Goal: Task Accomplishment & Management: Use online tool/utility

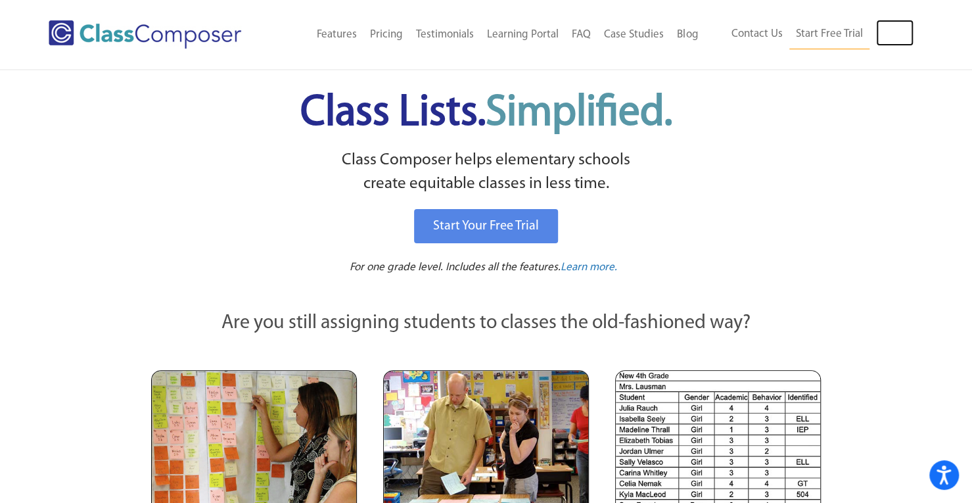
click at [905, 24] on link "Log In" at bounding box center [894, 33] width 37 height 26
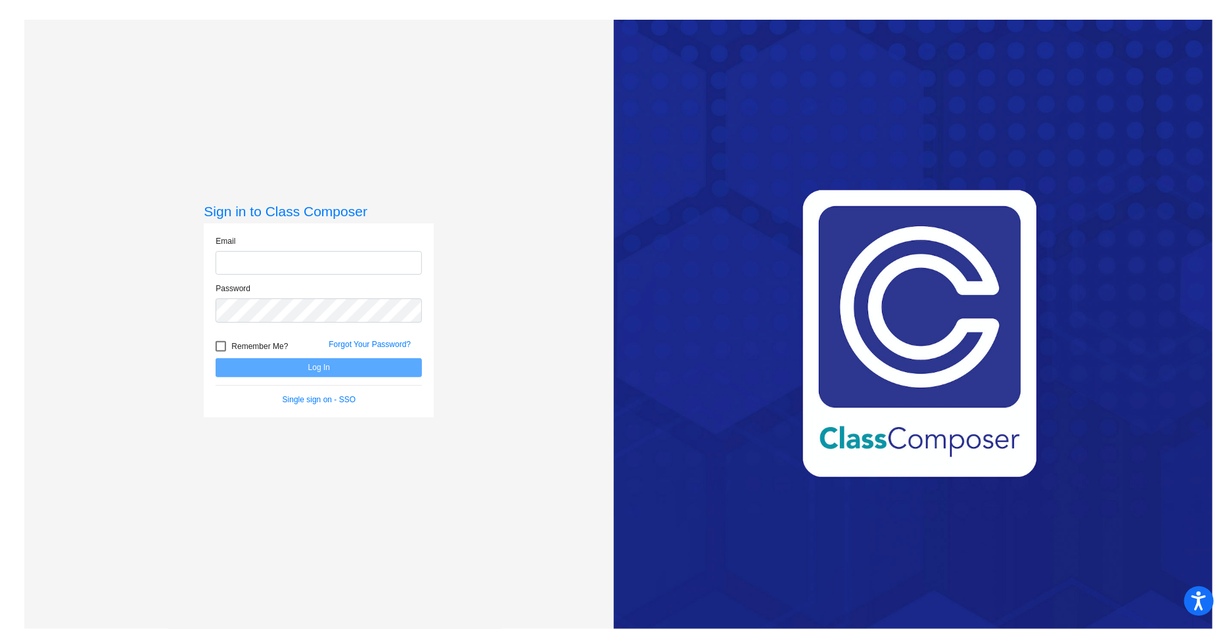
type input "dhillman@seasidek12.org"
click at [345, 368] on button "Log In" at bounding box center [318, 367] width 206 height 19
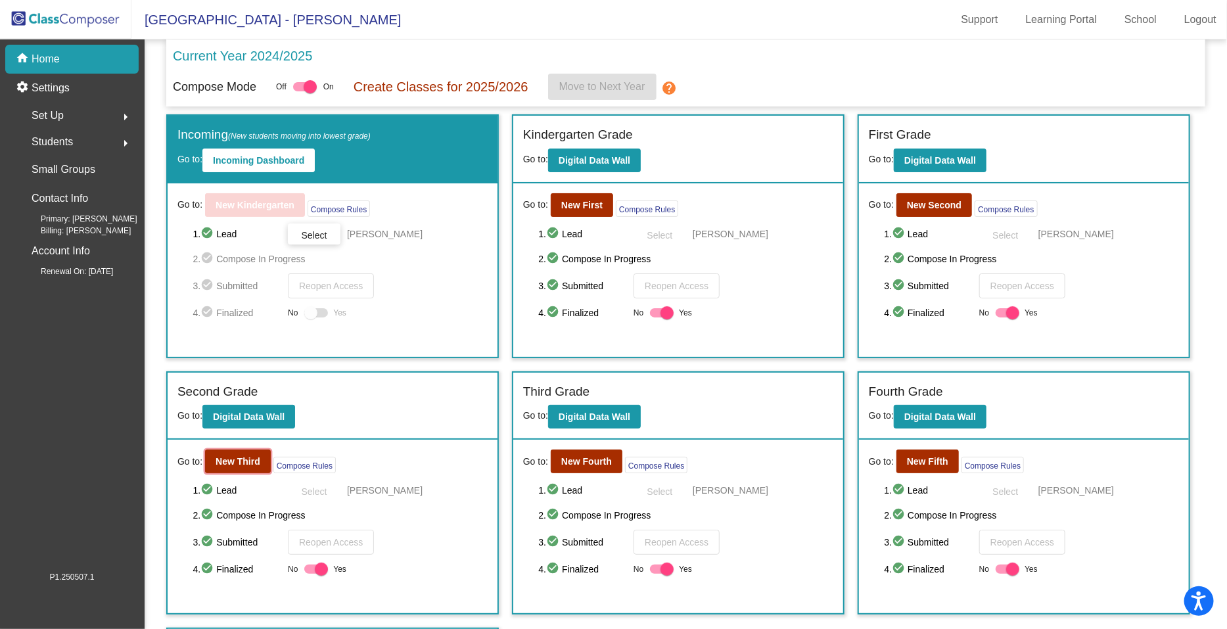
click at [250, 463] on b "New Third" at bounding box center [237, 461] width 45 height 11
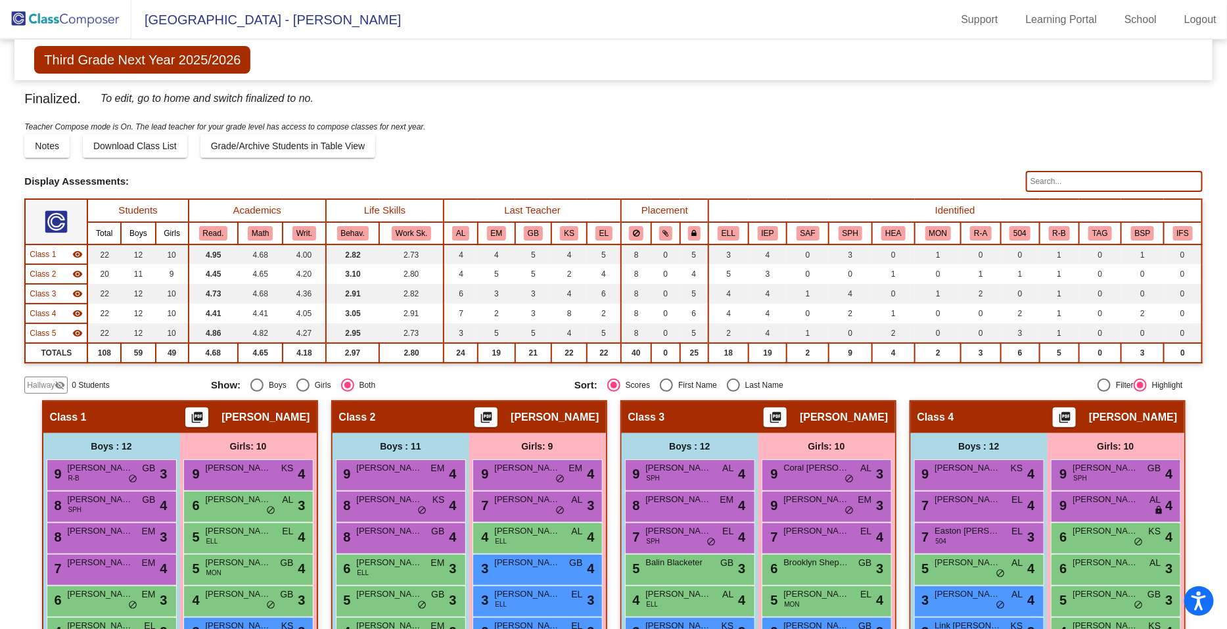
click at [1047, 183] on input "text" at bounding box center [1114, 181] width 177 height 21
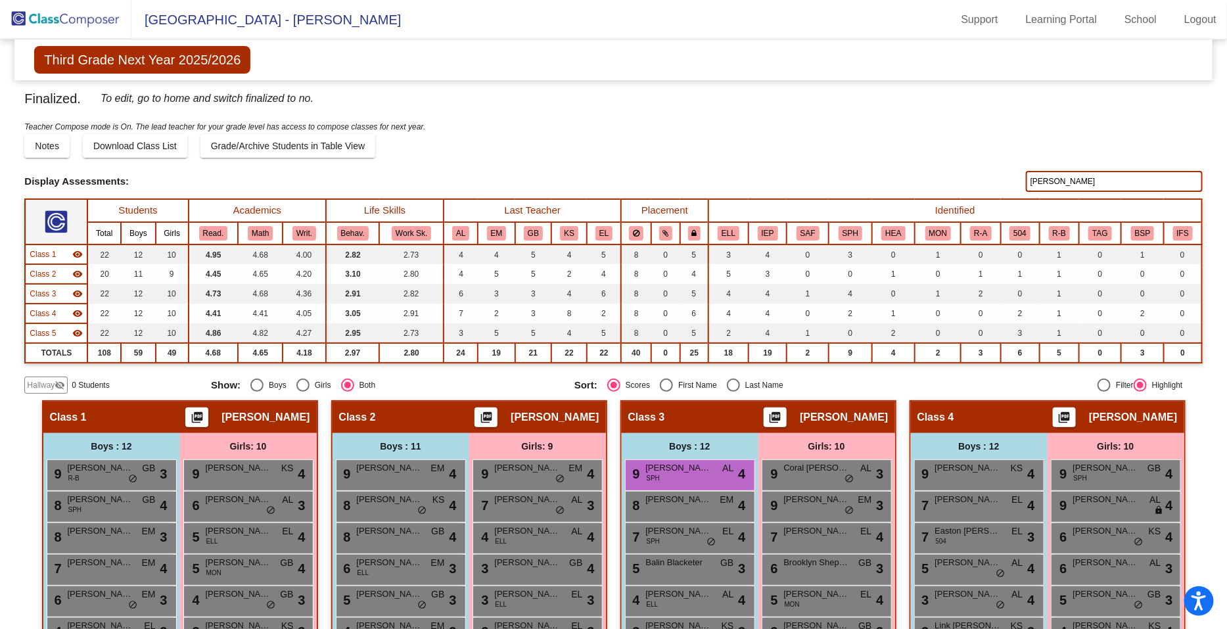
type input "crouch"
click at [703, 466] on span "Brayden Crouch" at bounding box center [679, 467] width 66 height 13
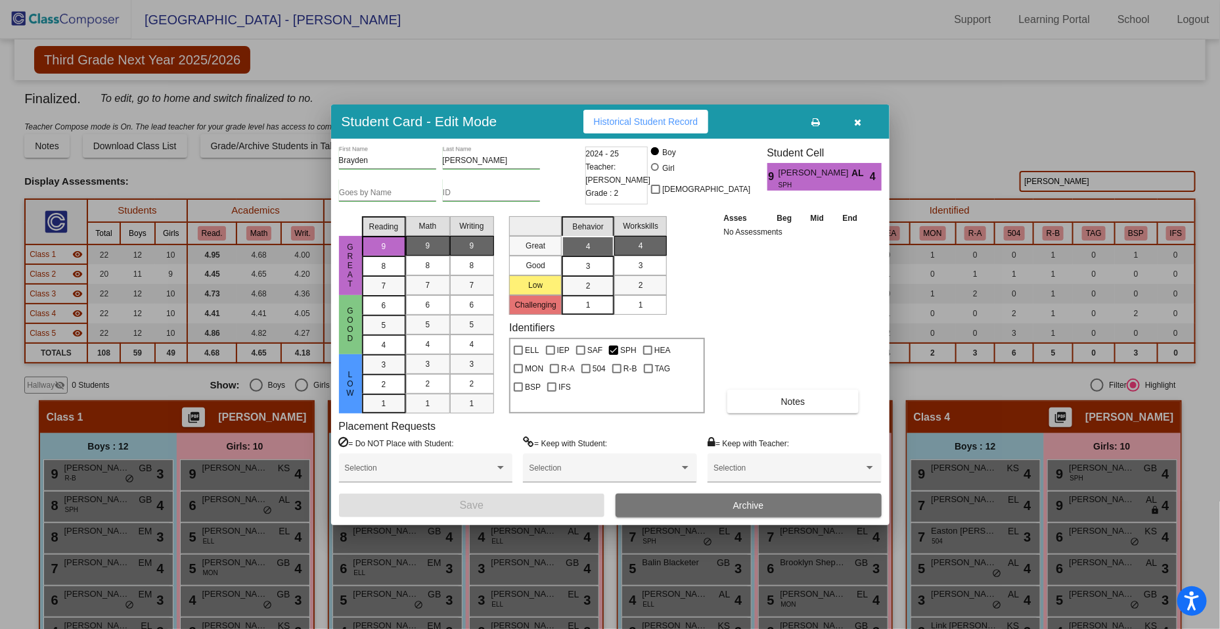
click at [859, 116] on span "button" at bounding box center [857, 121] width 7 height 11
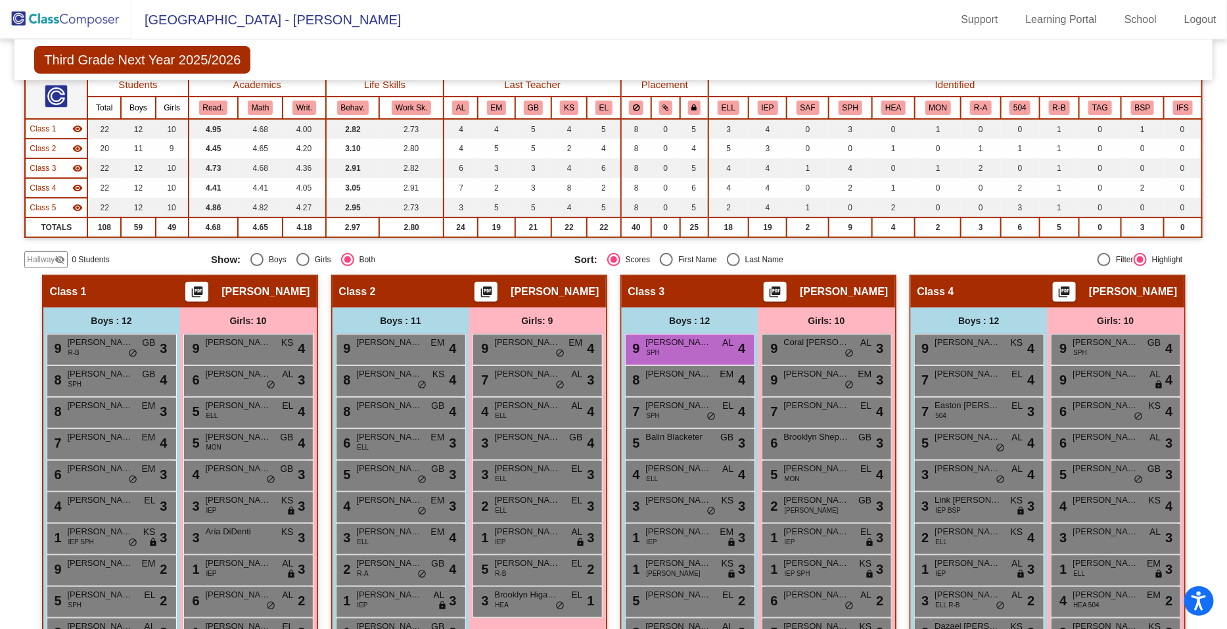
scroll to position [126, 0]
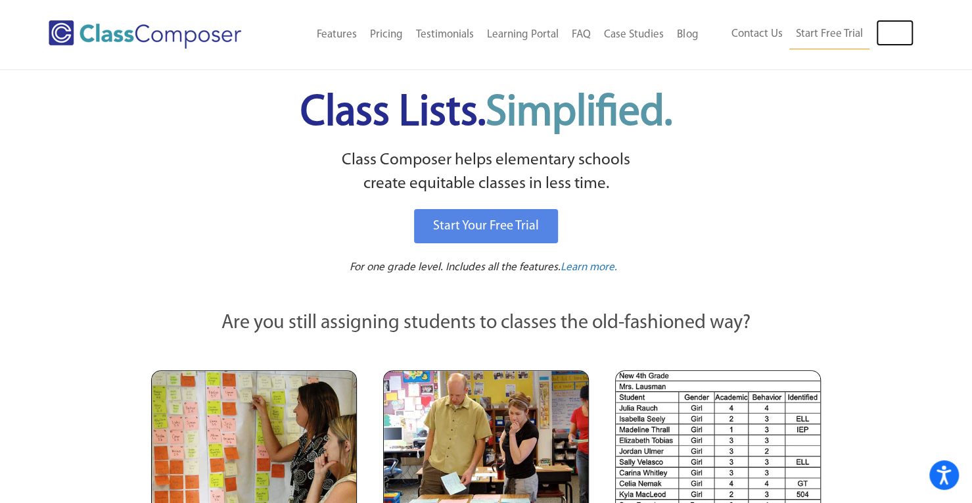
click at [895, 25] on link "Log In" at bounding box center [894, 33] width 37 height 26
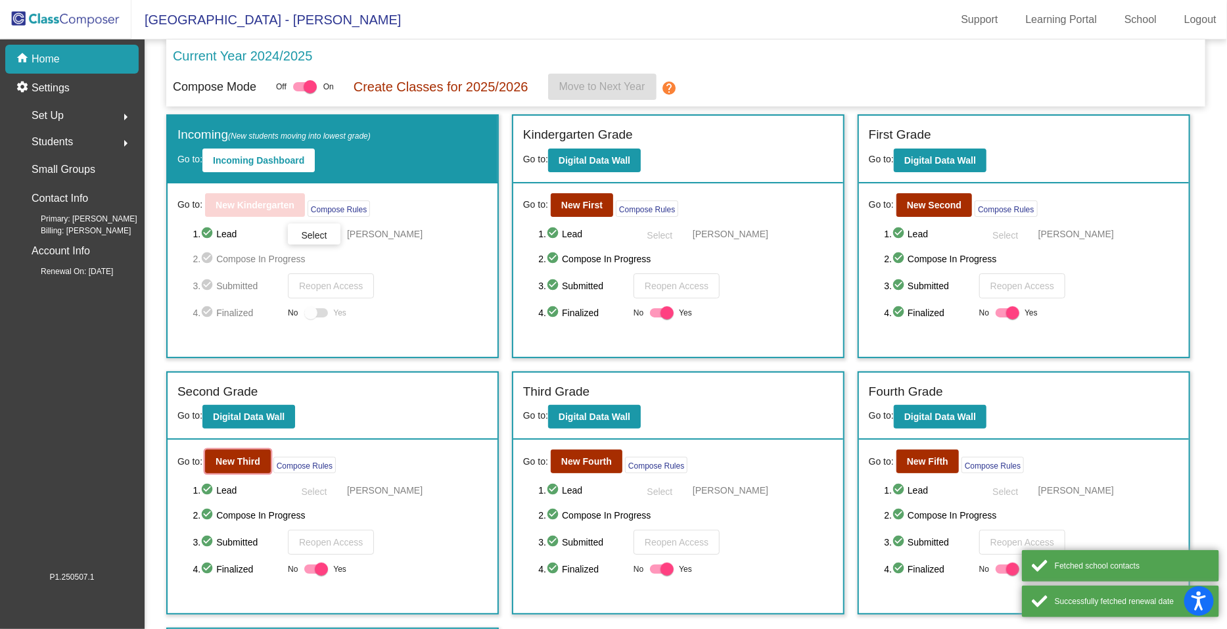
click at [249, 456] on b "New Third" at bounding box center [237, 461] width 45 height 11
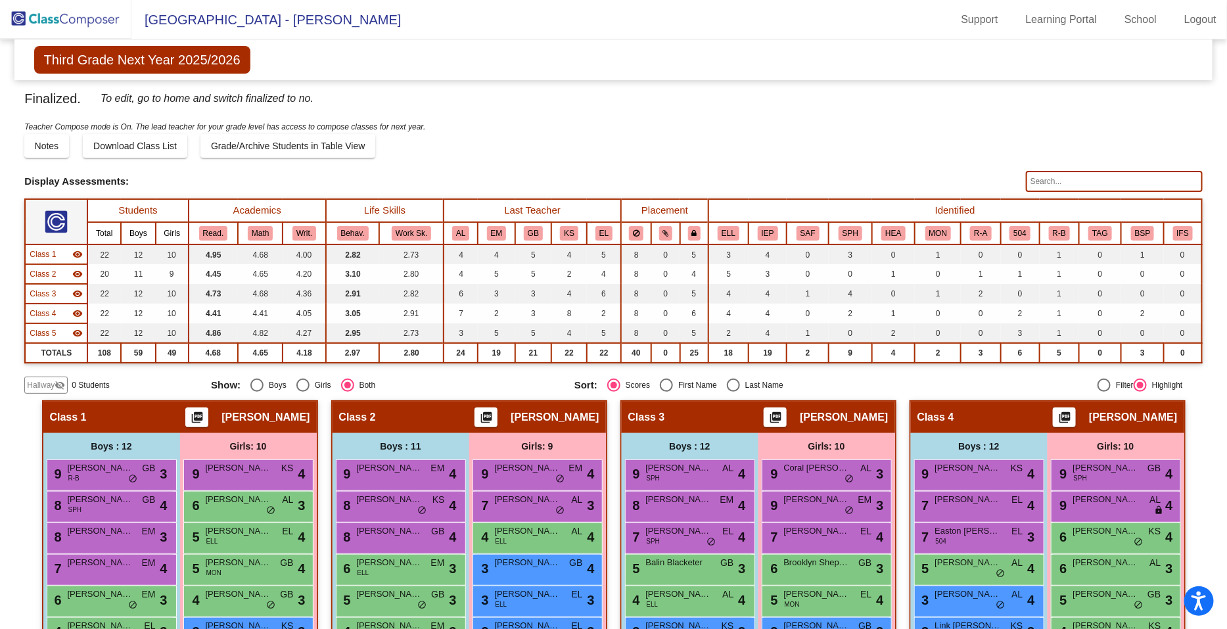
click at [1114, 177] on input "text" at bounding box center [1114, 181] width 177 height 21
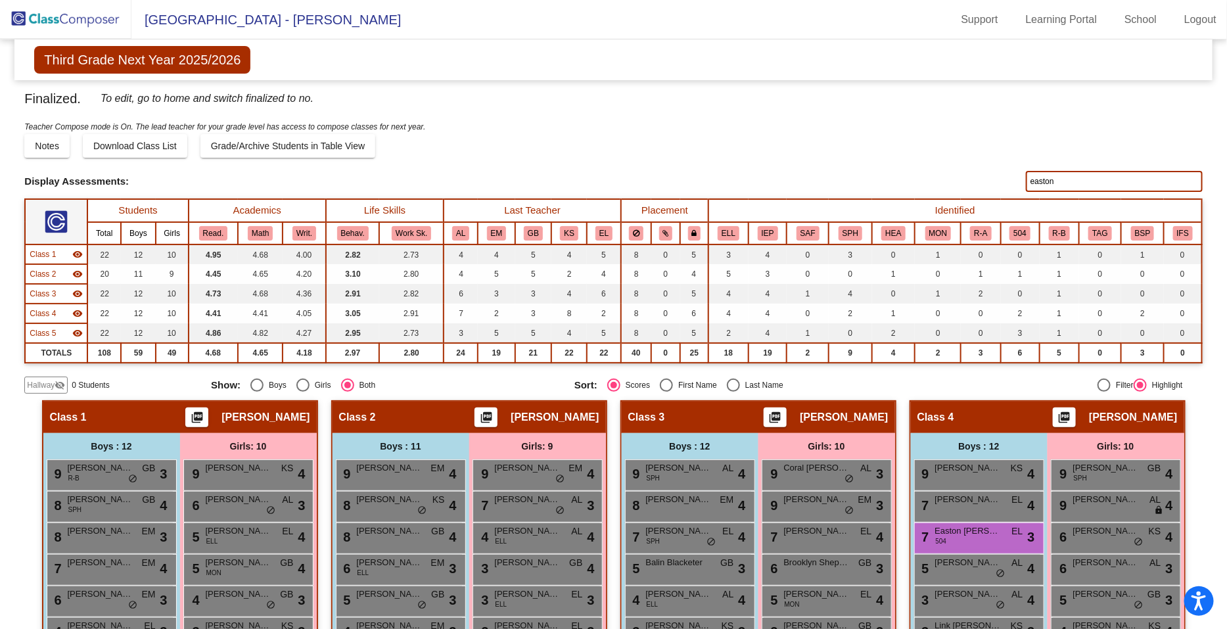
type input "easton"
